Goal: Download file/media

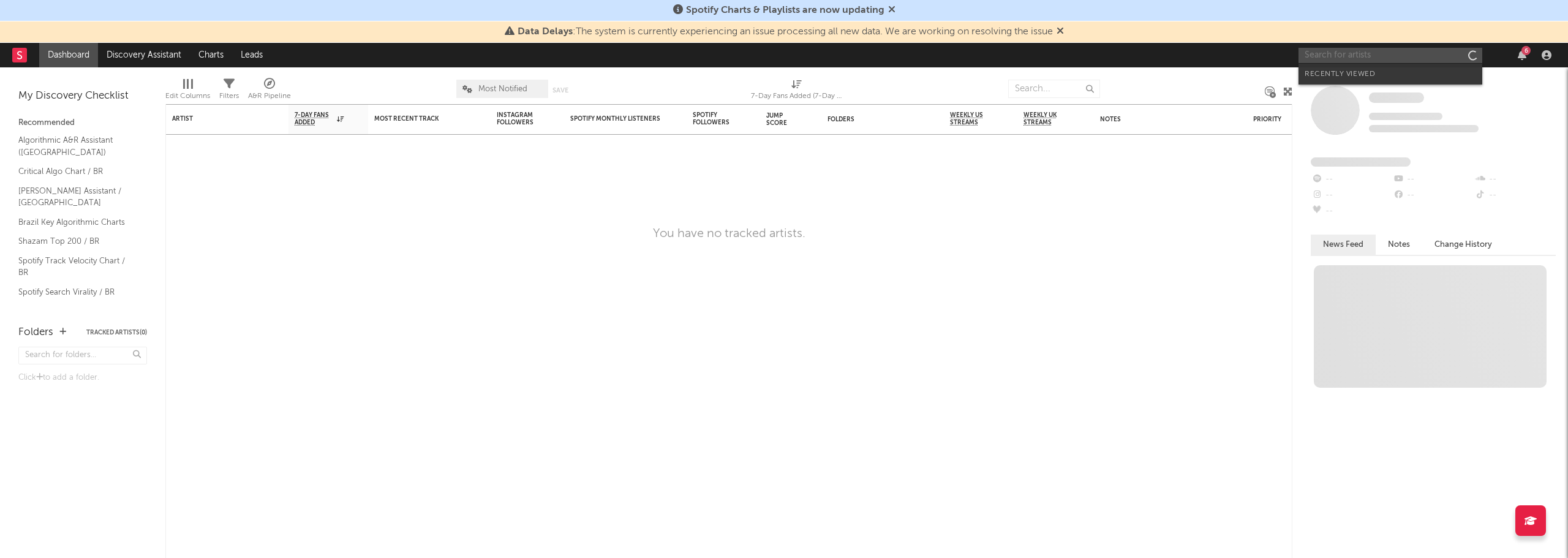
click at [1341, 52] on input "text" at bounding box center [1390, 55] width 184 height 15
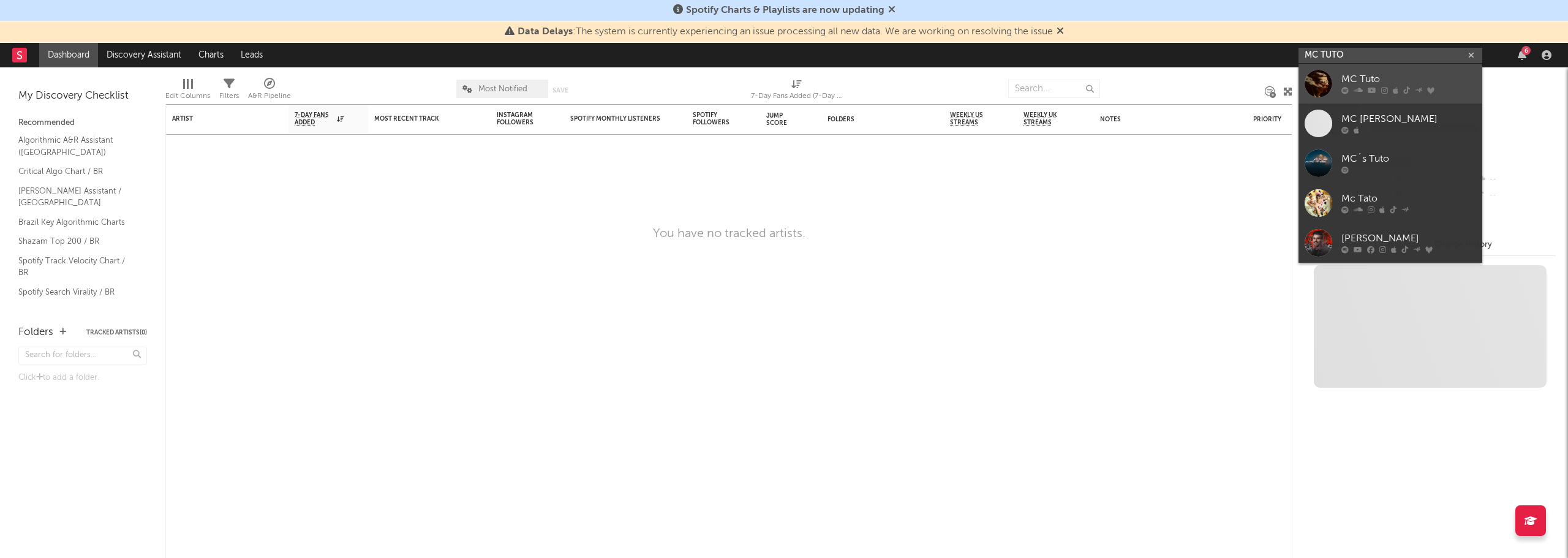
type input "MC TUTO"
click at [1387, 81] on div "MC Tuto" at bounding box center [1408, 80] width 134 height 15
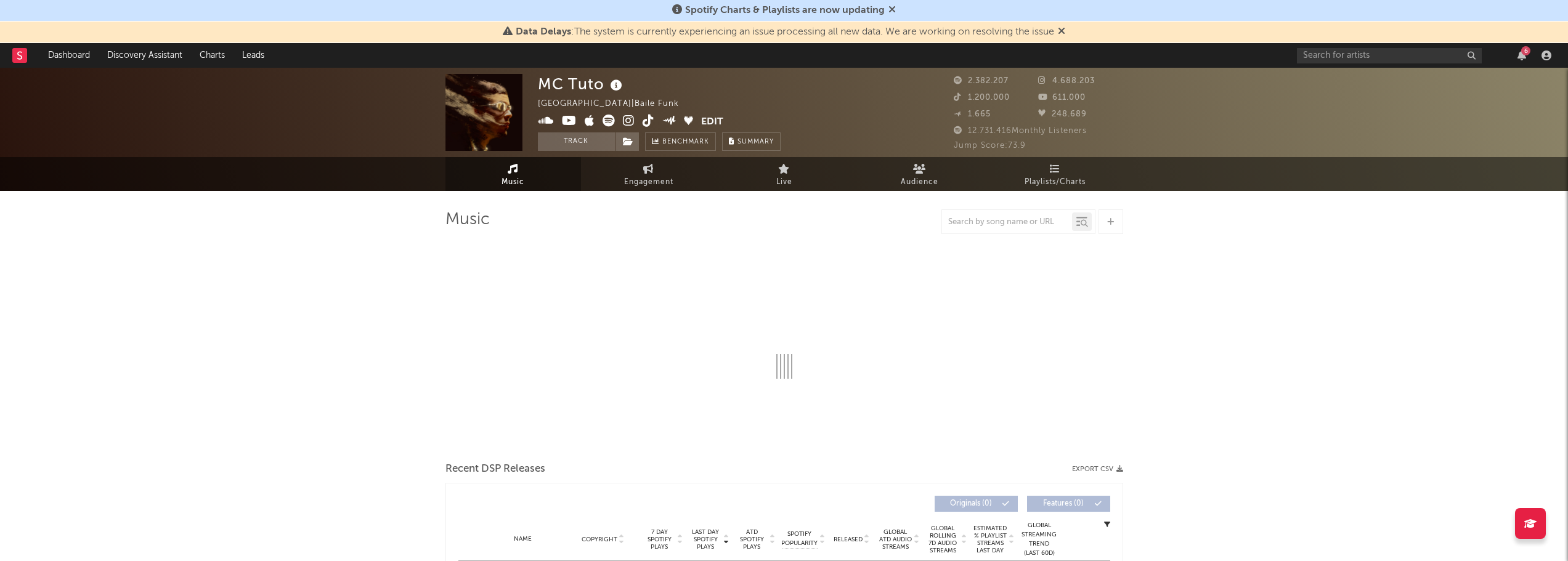
select select "6m"
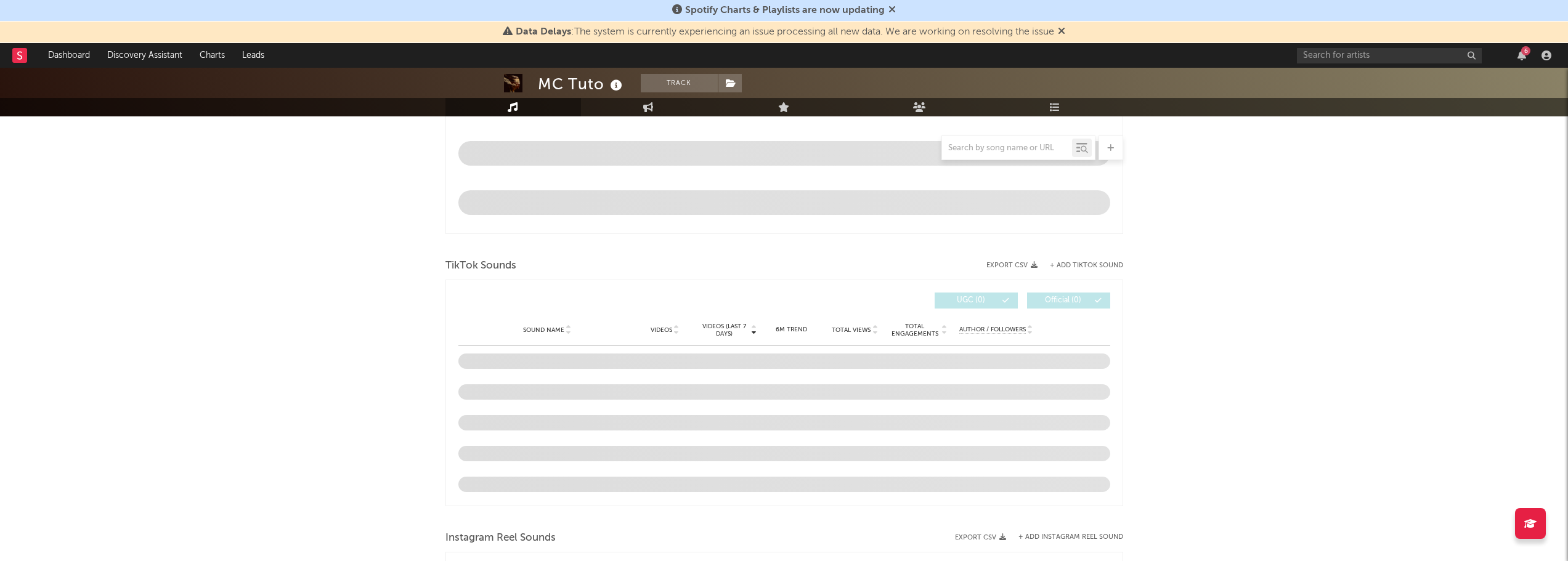
scroll to position [308, 0]
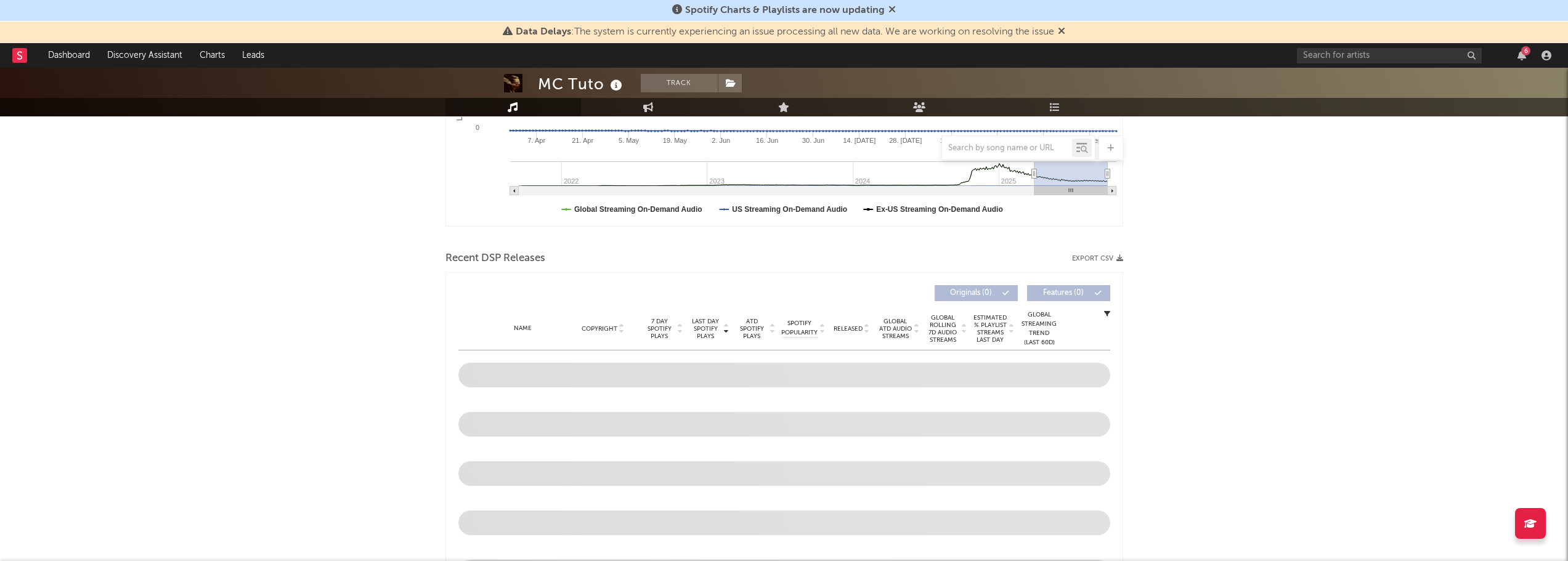
click at [1065, 32] on icon at bounding box center [1061, 31] width 8 height 10
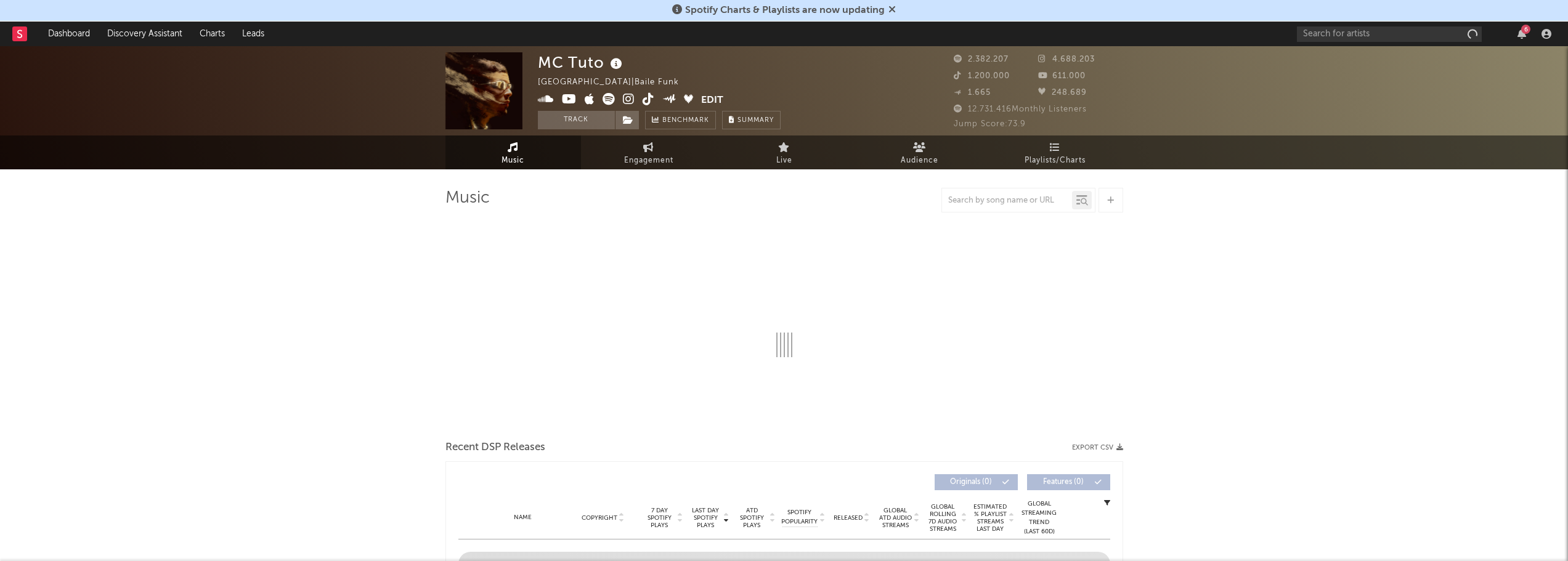
select select "6m"
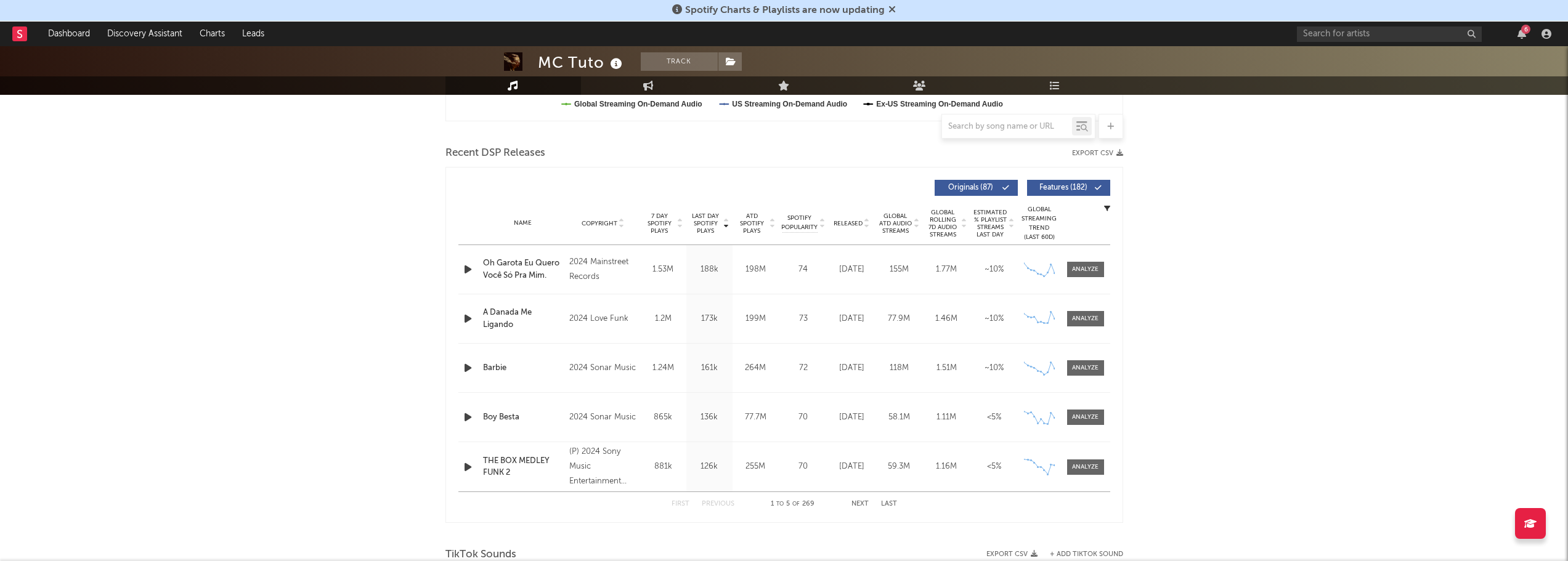
scroll to position [370, 0]
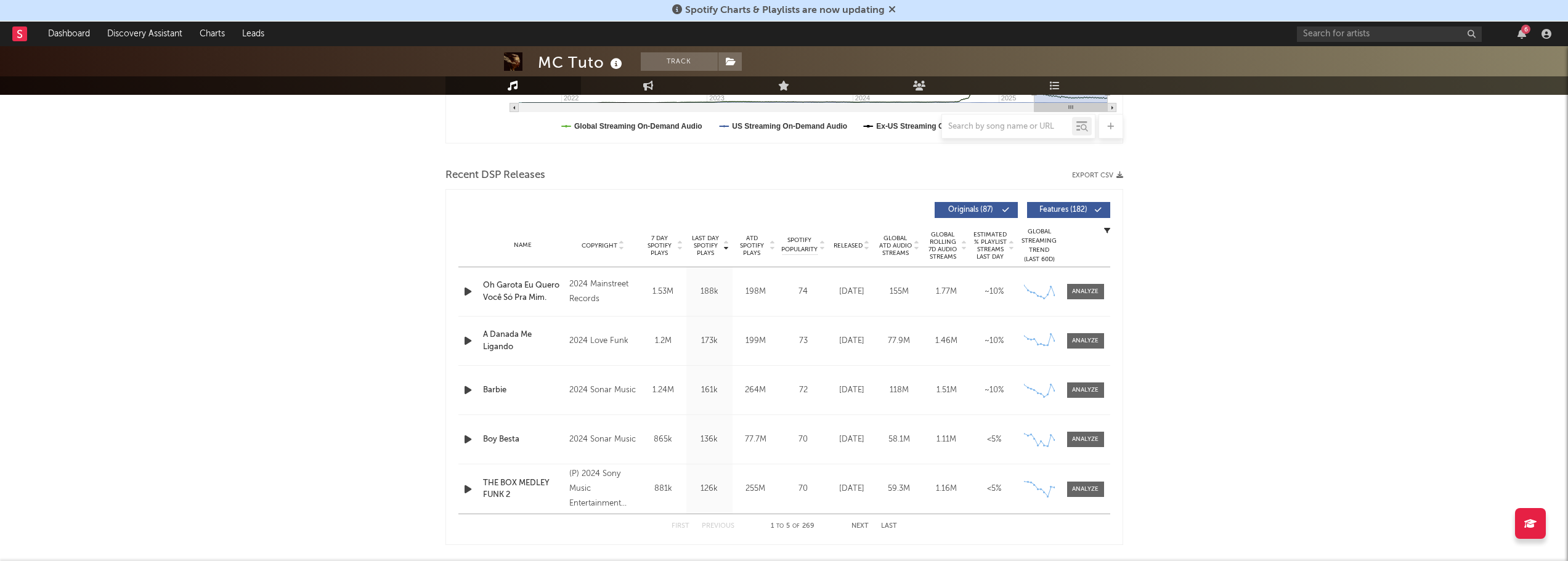
click at [1120, 176] on icon "button" at bounding box center [1119, 176] width 7 height 7
